Goal: Task Accomplishment & Management: Manage account settings

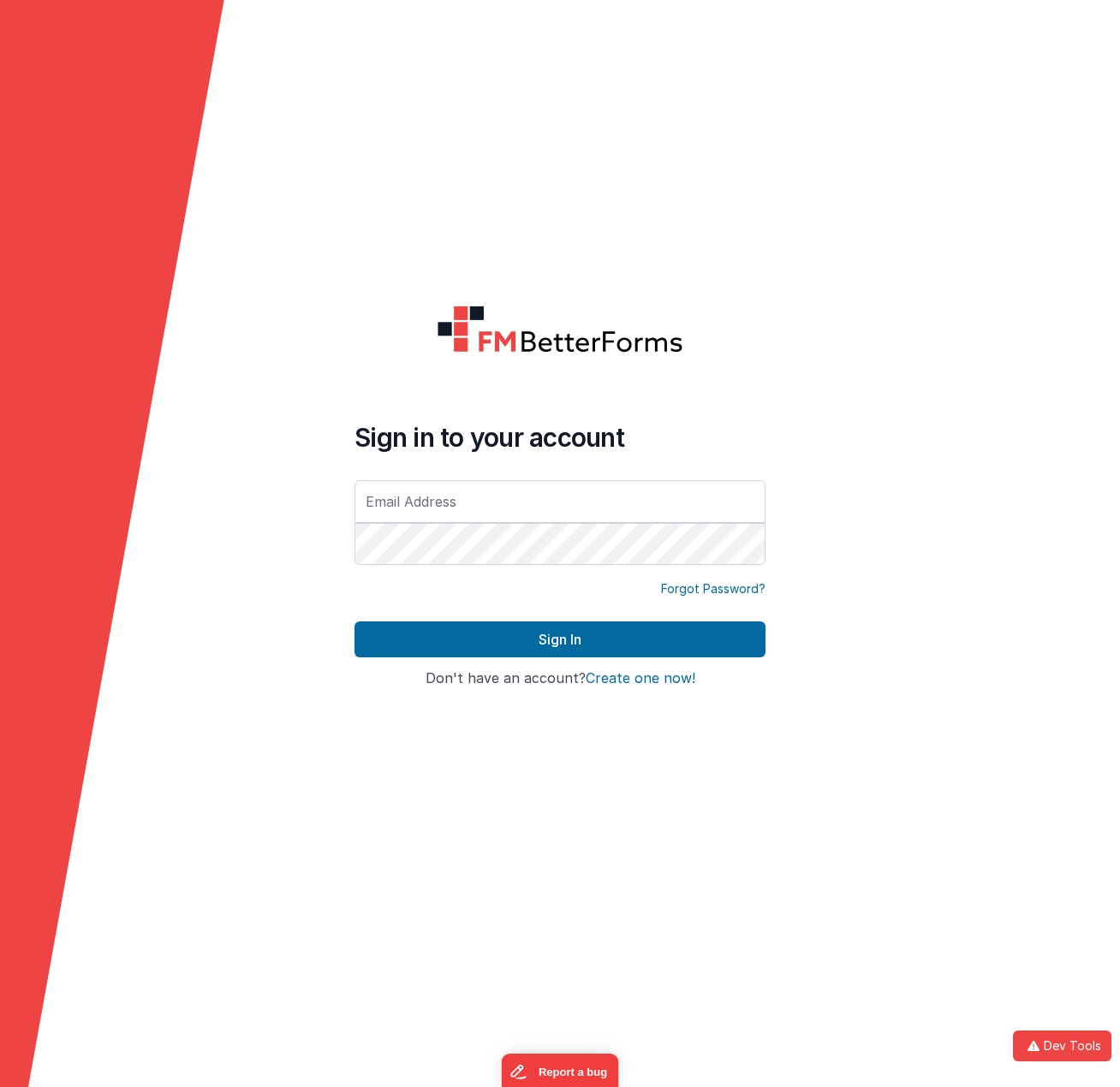
click at [316, 425] on form "Sign in to your account Forgot Password? Sign In Sign in with Google Don't have…" at bounding box center [560, 543] width 1120 height 1087
click at [605, 504] on input "text" at bounding box center [560, 501] width 411 height 42
click at [575, 500] on input "text" at bounding box center [560, 501] width 411 height 42
type input "[PERSON_NAME][EMAIL_ADDRESS][DOMAIN_NAME]"
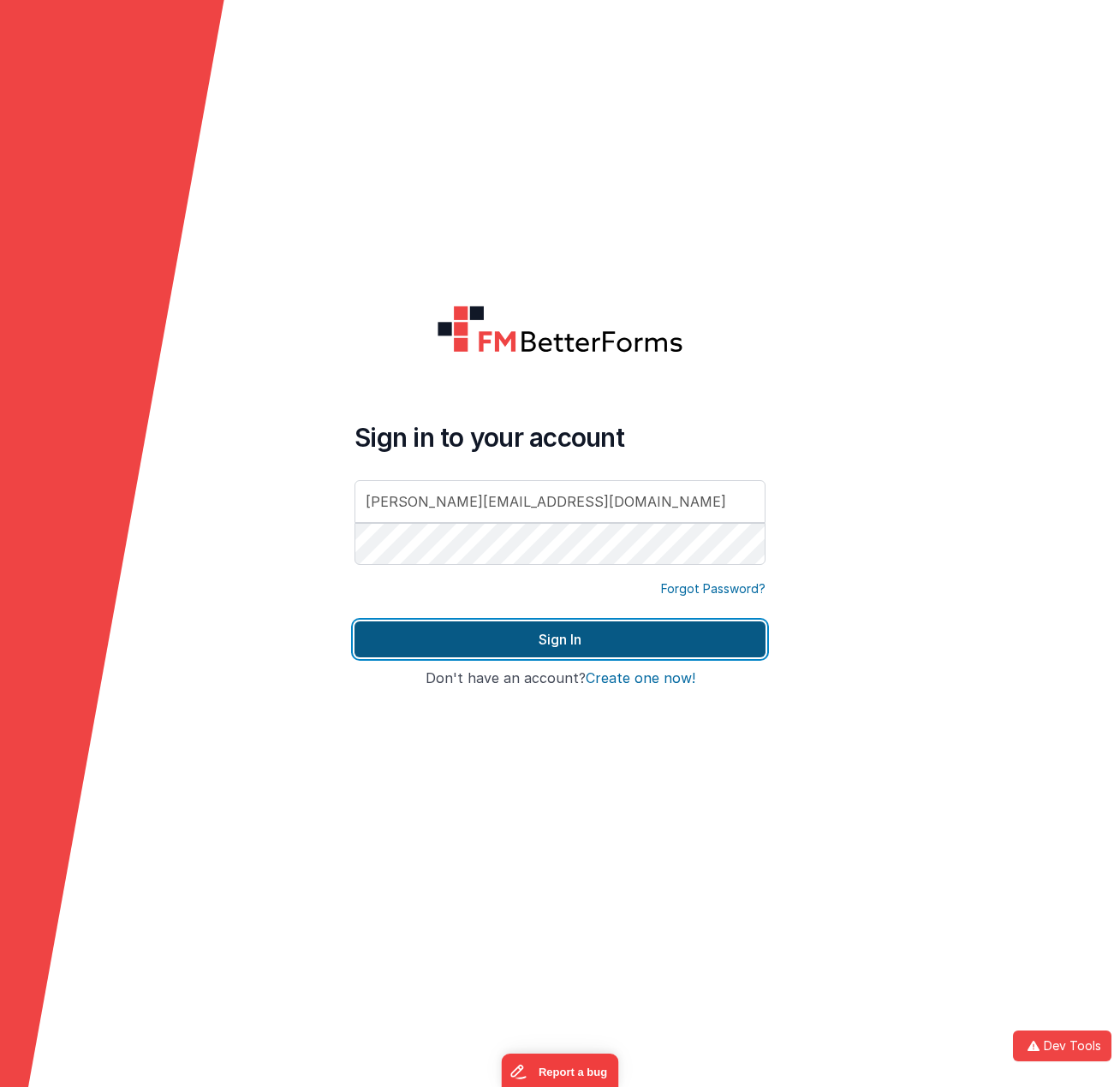
click at [584, 651] on button "Sign In" at bounding box center [560, 639] width 411 height 36
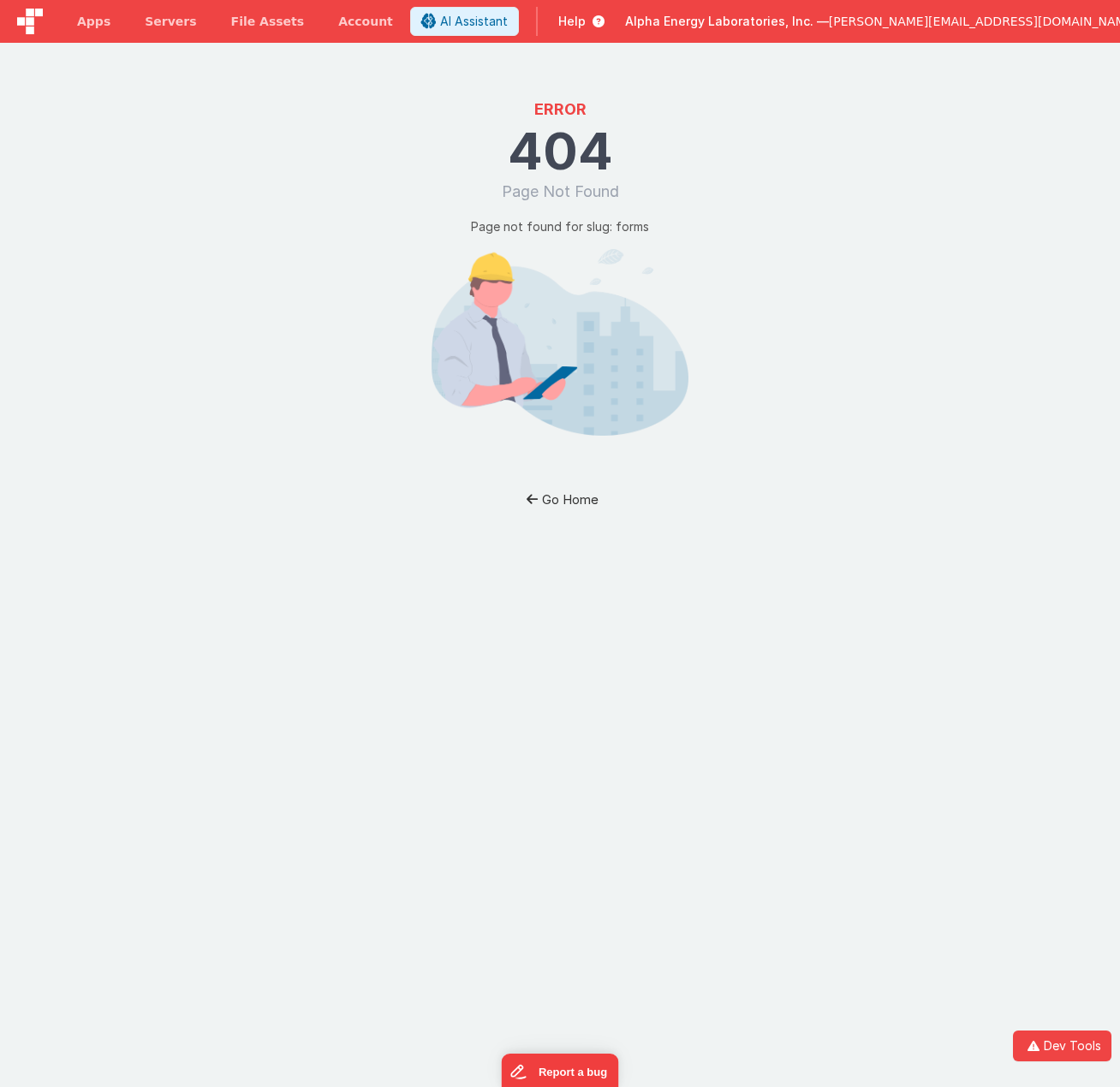
click at [540, 504] on button "Go Home" at bounding box center [560, 499] width 100 height 32
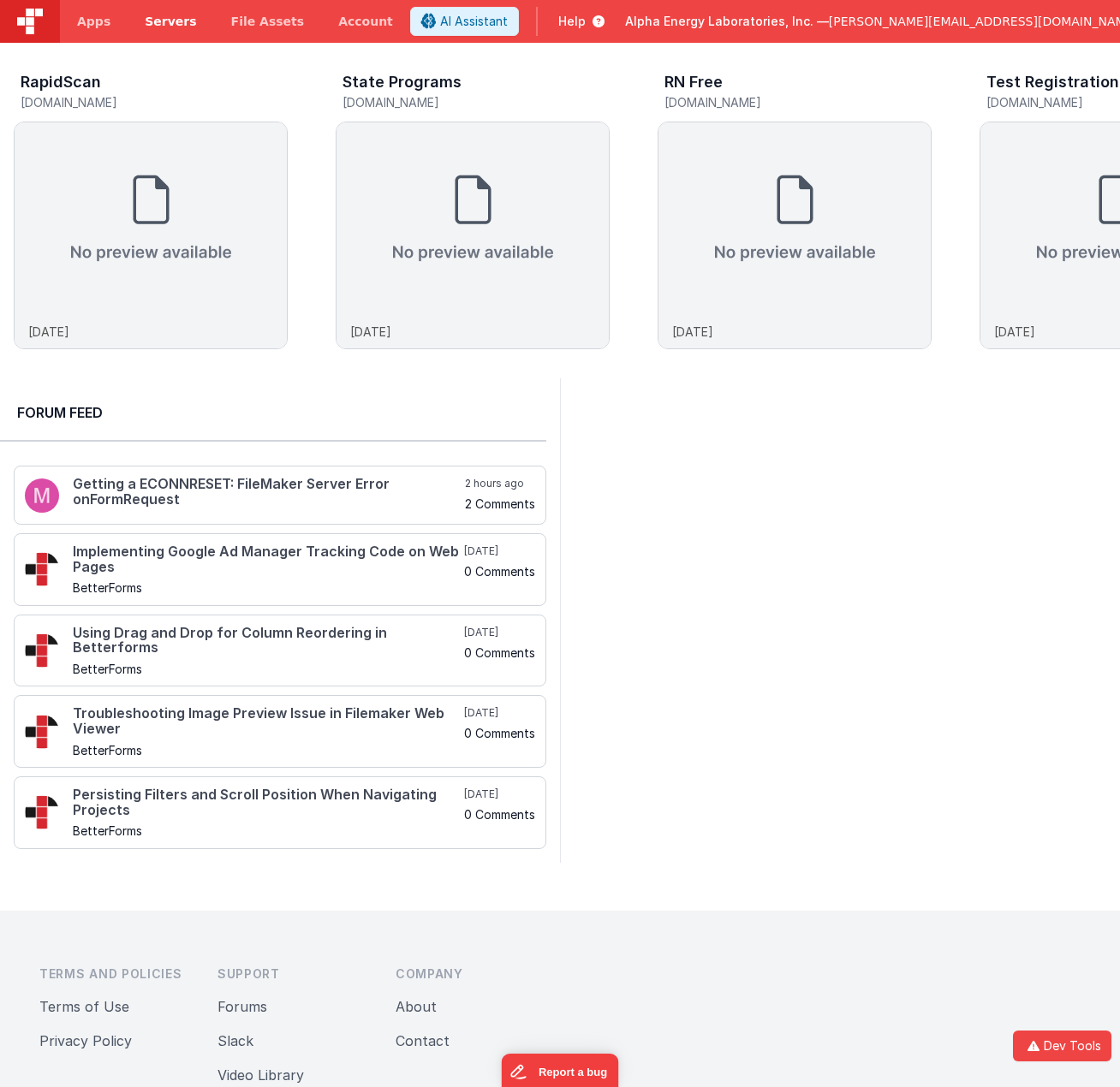
click at [161, 17] on span "Servers" at bounding box center [170, 22] width 51 height 17
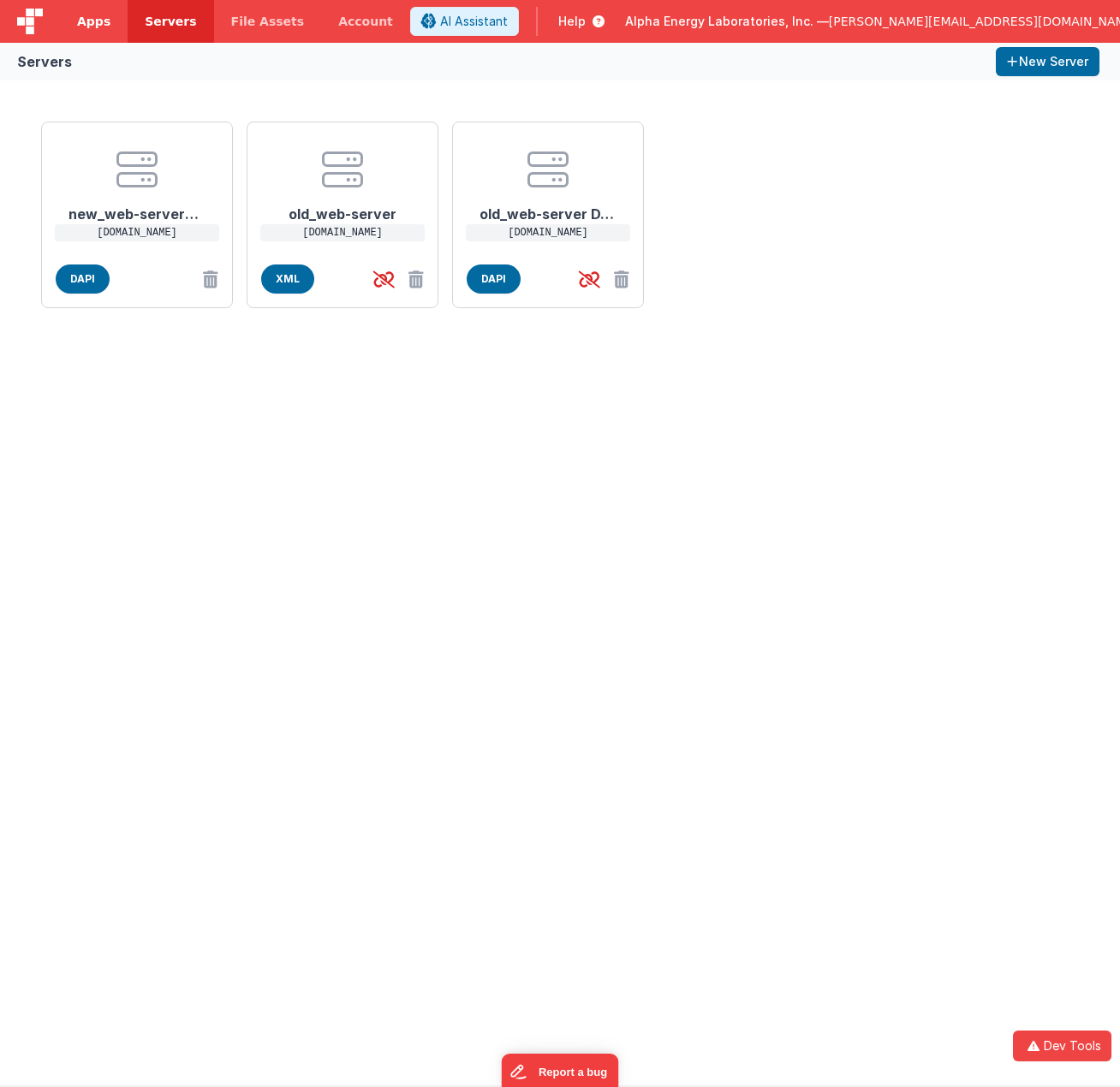
click at [96, 29] on span "Apps" at bounding box center [94, 22] width 34 height 17
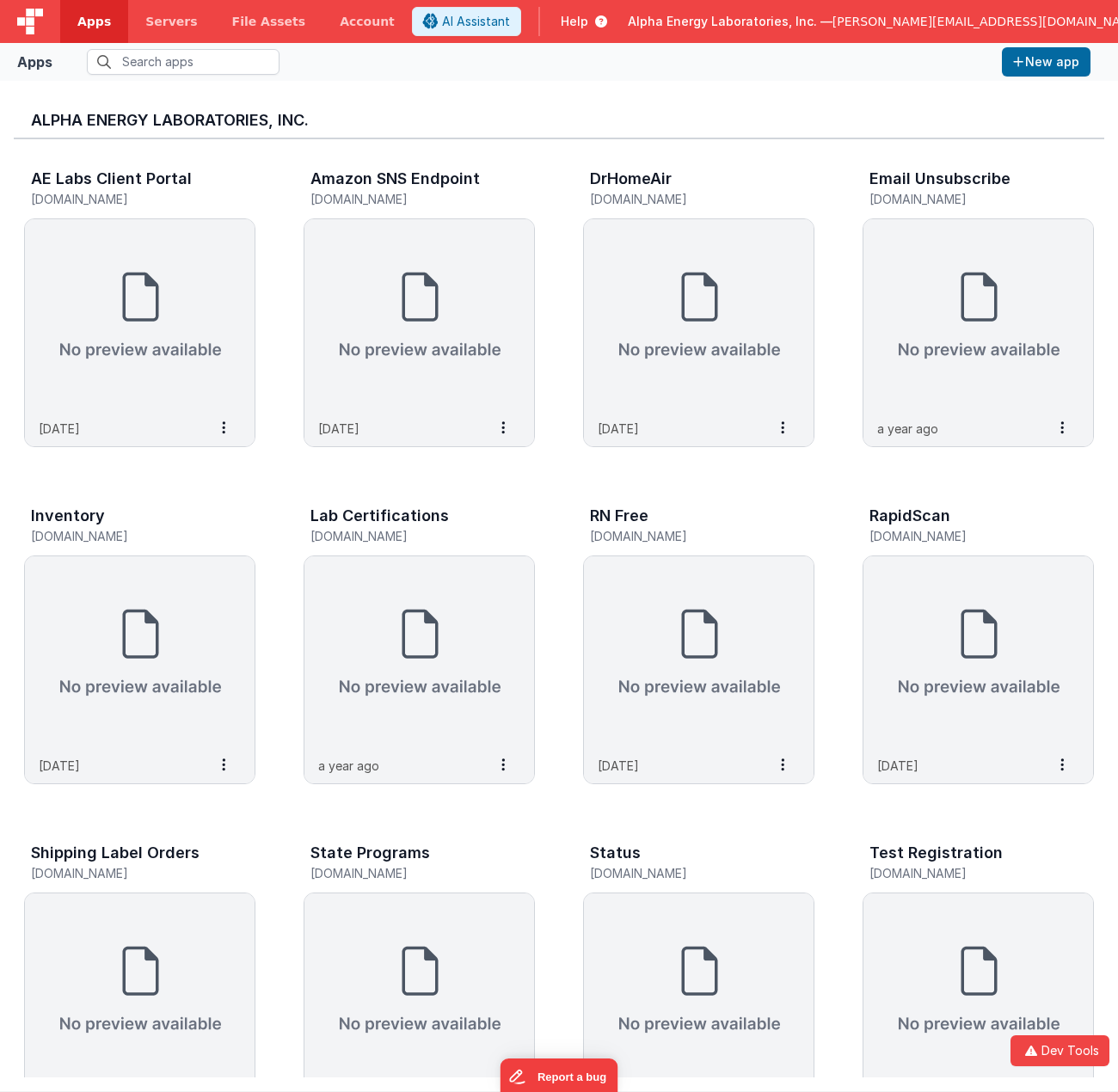
click at [18, 813] on div "AE Labs Client Portal [DOMAIN_NAME] [DATE] Settings Copy API Key Merge App Dele…" at bounding box center [559, 818] width 1090 height 1358
